Goal: Entertainment & Leisure: Consume media (video, audio)

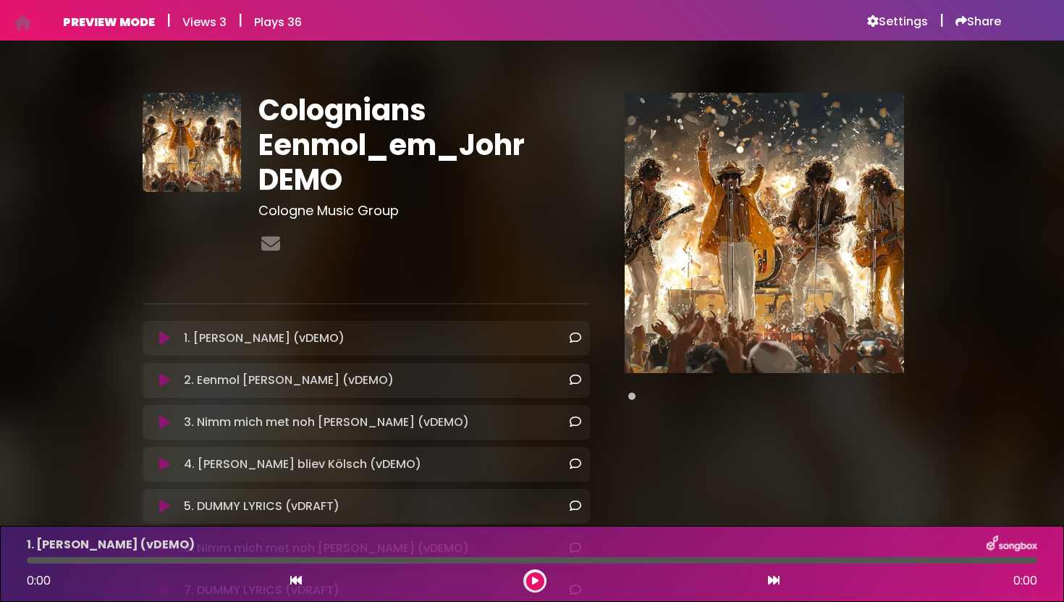
click at [534, 581] on icon at bounding box center [535, 580] width 7 height 9
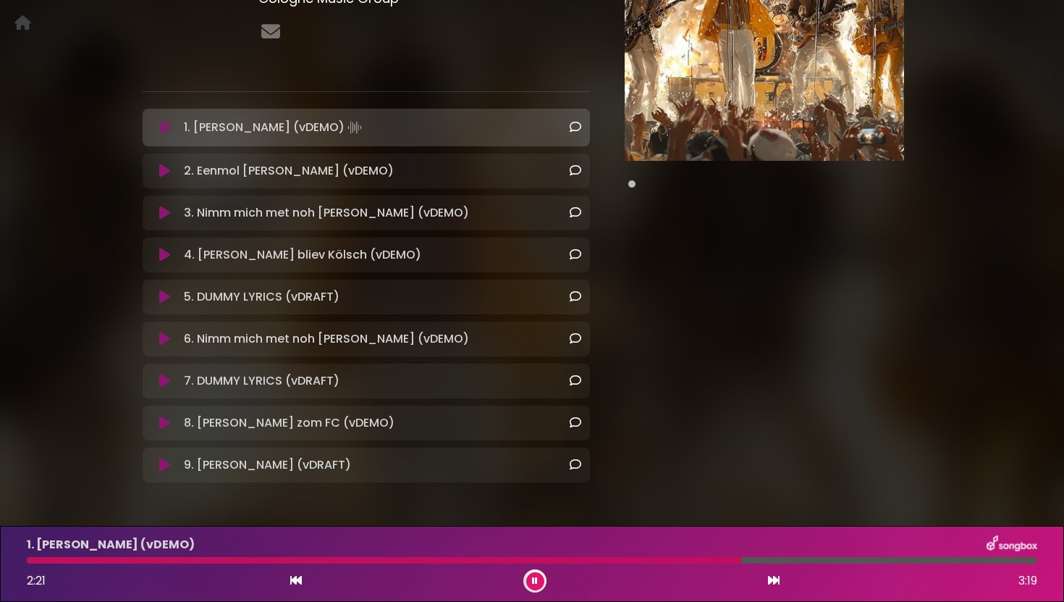
scroll to position [260, 0]
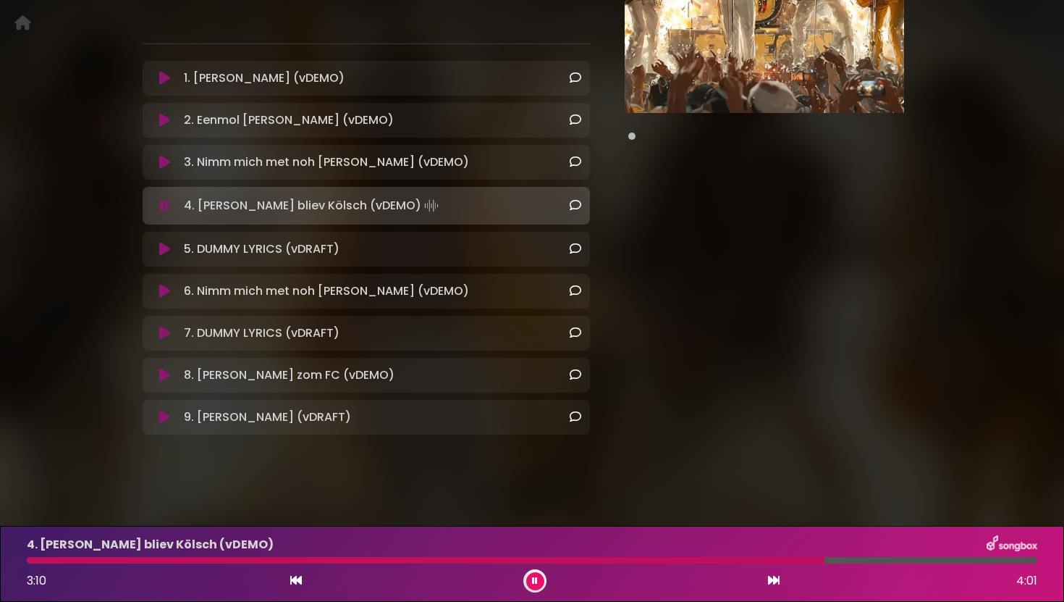
click at [164, 203] on icon at bounding box center [164, 205] width 9 height 14
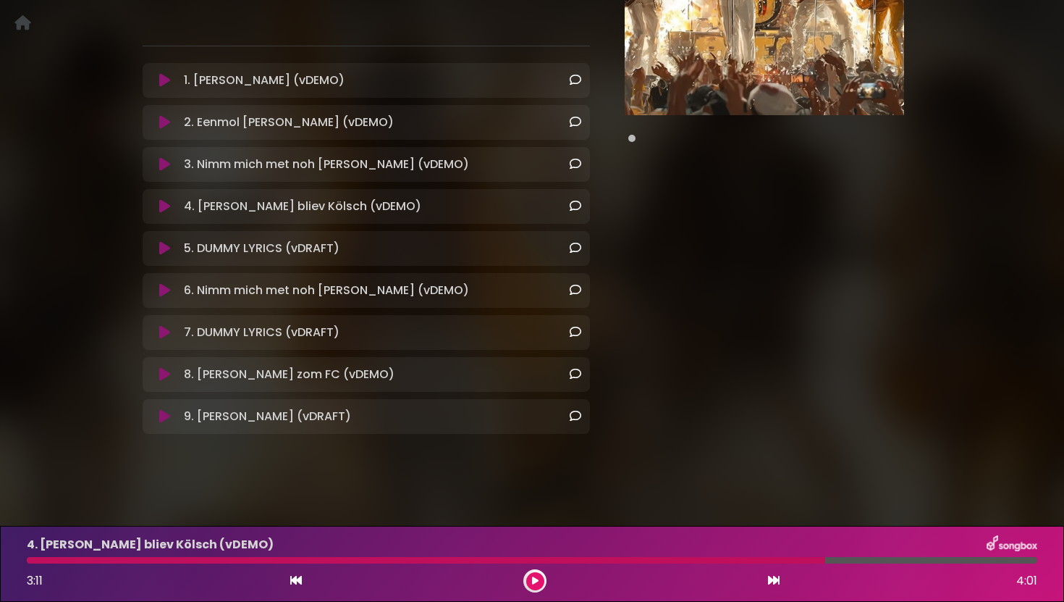
scroll to position [257, 0]
